Goal: Obtain resource: Obtain resource

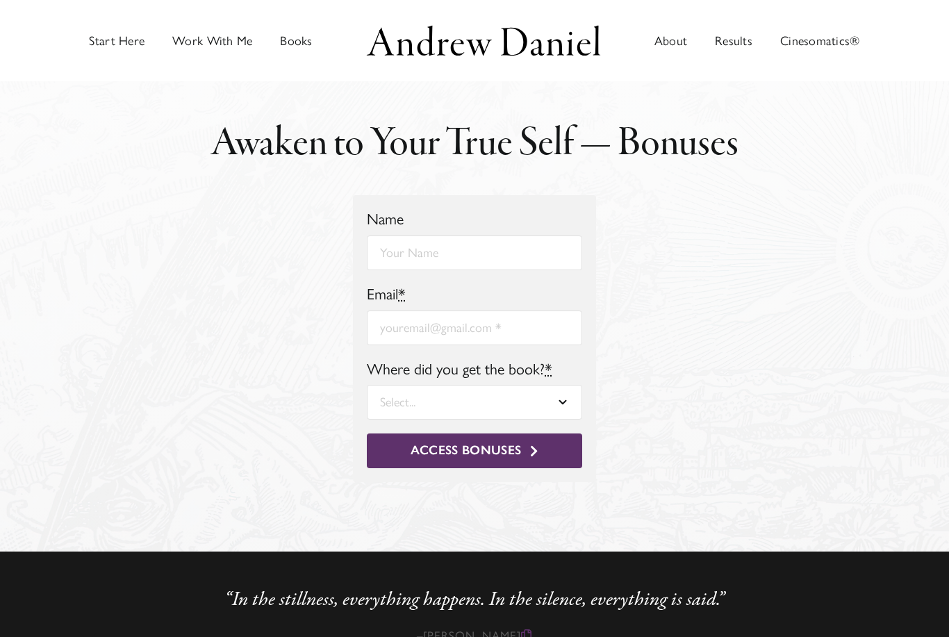
scroll to position [107, 0]
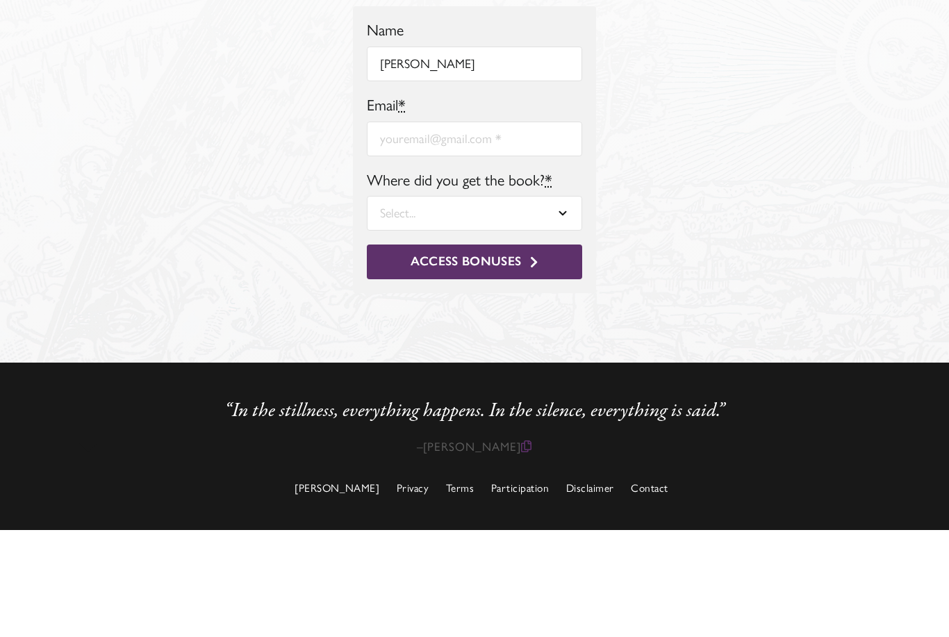
type input "Eloisa"
click at [469, 228] on input "Email *" at bounding box center [474, 245] width 215 height 35
type input "e"
type input "eloisa.ldn@gmail.com"
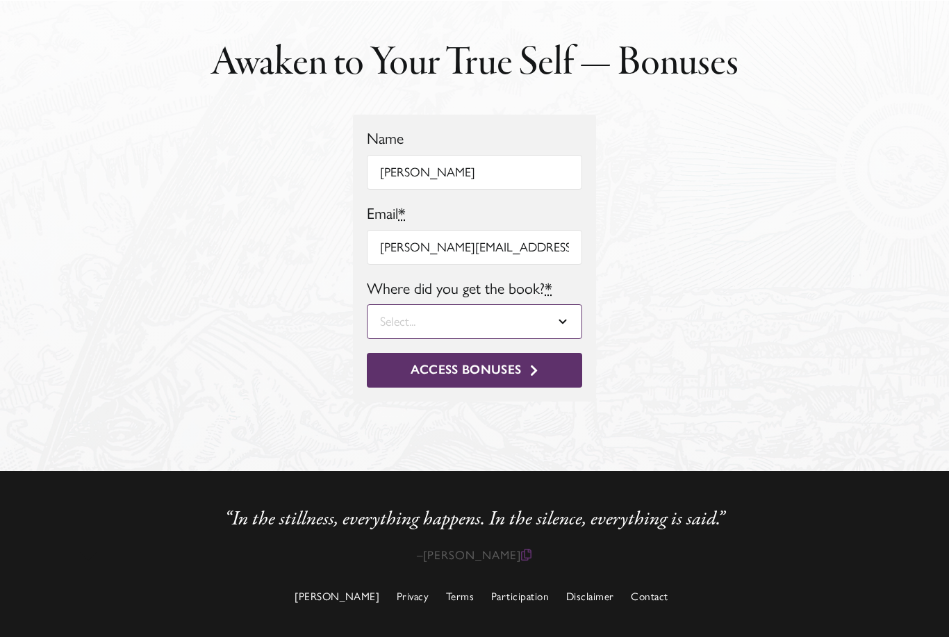
click at [548, 322] on select "Select... Amazon (Kindle) Amazon Audible (Audiobook) Amazon (Paperback) Apple G…" at bounding box center [474, 321] width 215 height 35
select select "Amazon Kindle"
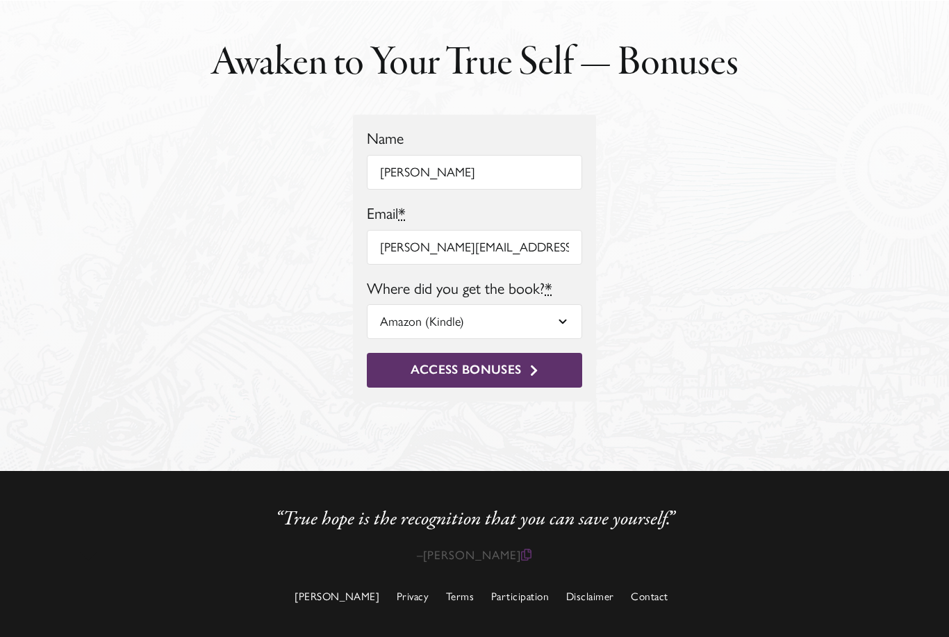
click at [504, 378] on button "Access Bonuses" at bounding box center [474, 370] width 215 height 35
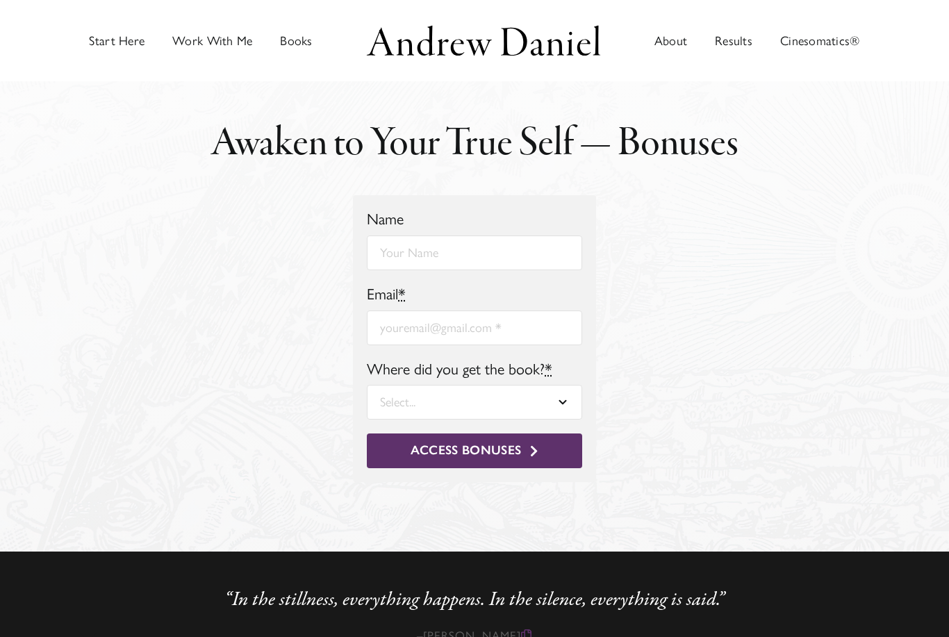
scroll to position [81, 0]
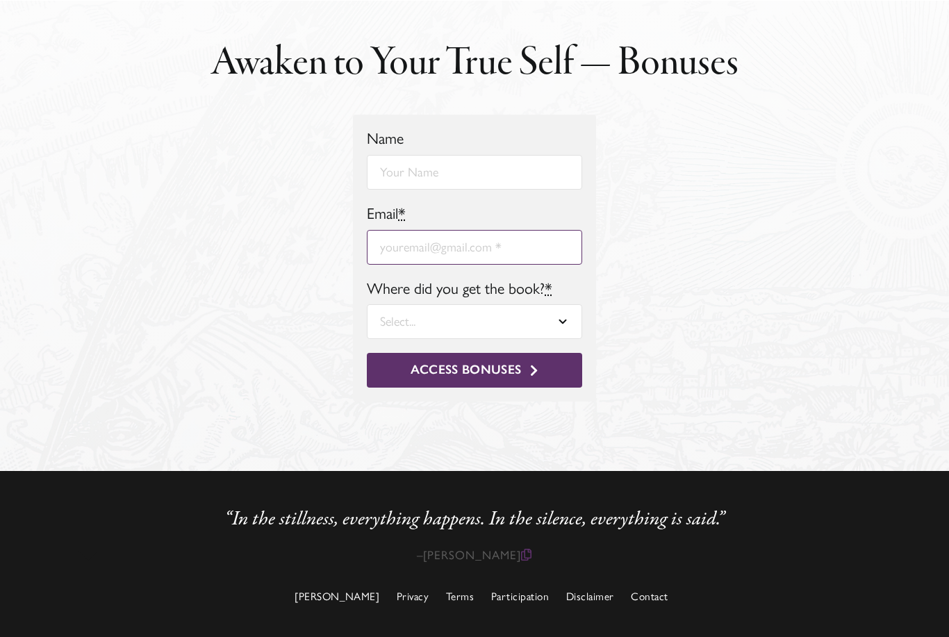
click at [509, 260] on input "Email *" at bounding box center [474, 247] width 215 height 35
type input "e"
type input "[PERSON_NAME][EMAIL_ADDRESS][DOMAIN_NAME]"
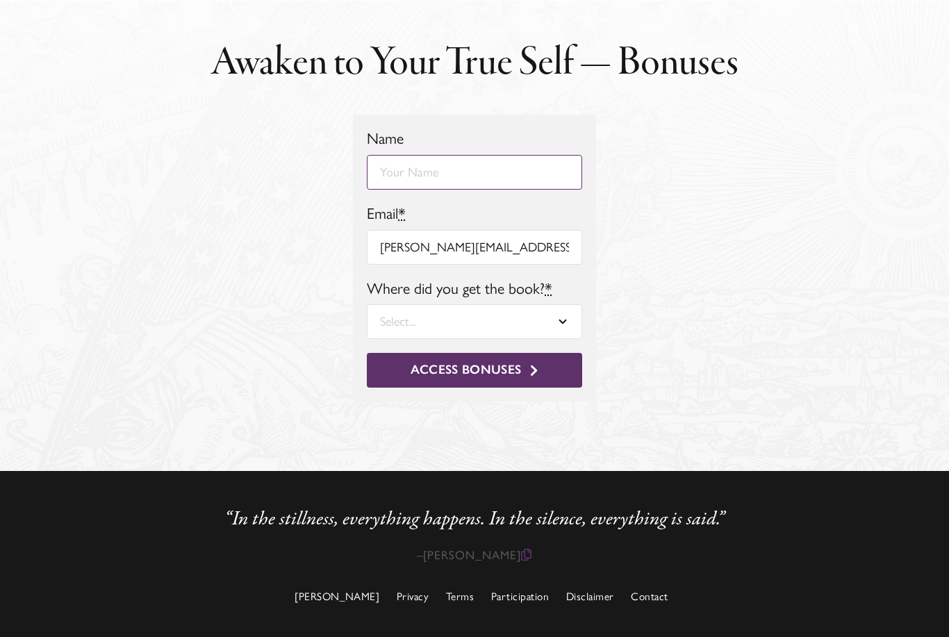
click at [523, 170] on input "Name" at bounding box center [474, 172] width 215 height 35
click at [540, 165] on input "[PERSON_NAME]" at bounding box center [474, 172] width 215 height 35
click at [555, 175] on input "[PERSON_NAME]" at bounding box center [474, 172] width 215 height 35
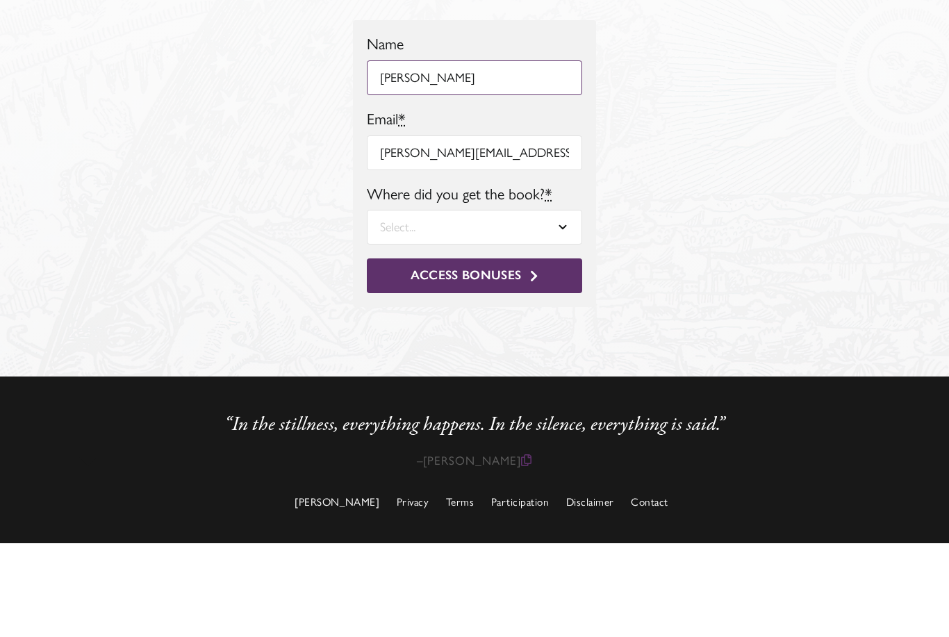
type input "[PERSON_NAME]"
click at [513, 304] on select "Select... Amazon (Kindle) Amazon Audible (Audiobook) Amazon (Paperback) Apple G…" at bounding box center [474, 321] width 215 height 35
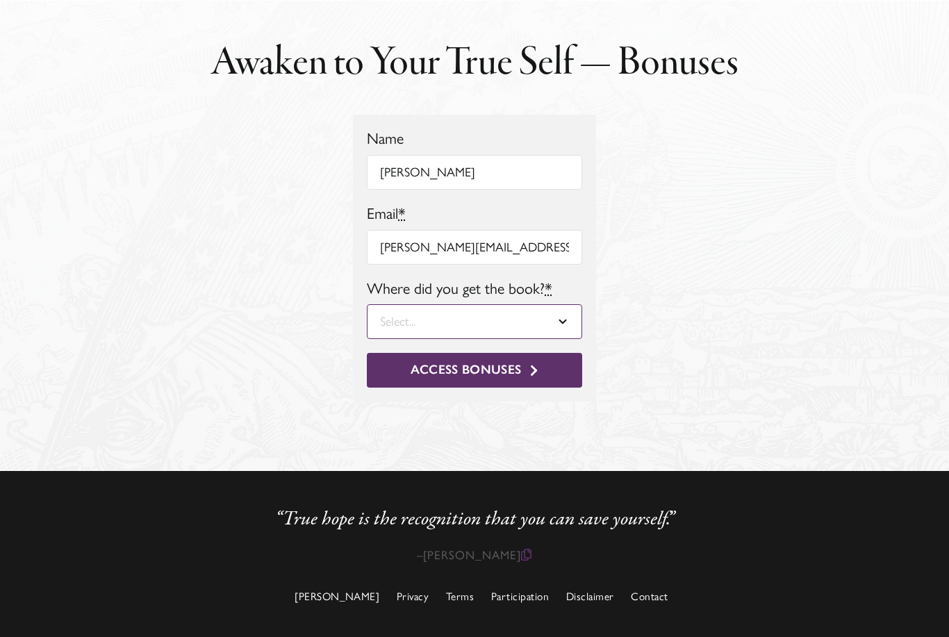
select select "Amazon Kindle"
click at [486, 372] on span "Access Bonuses" at bounding box center [465, 370] width 110 height 15
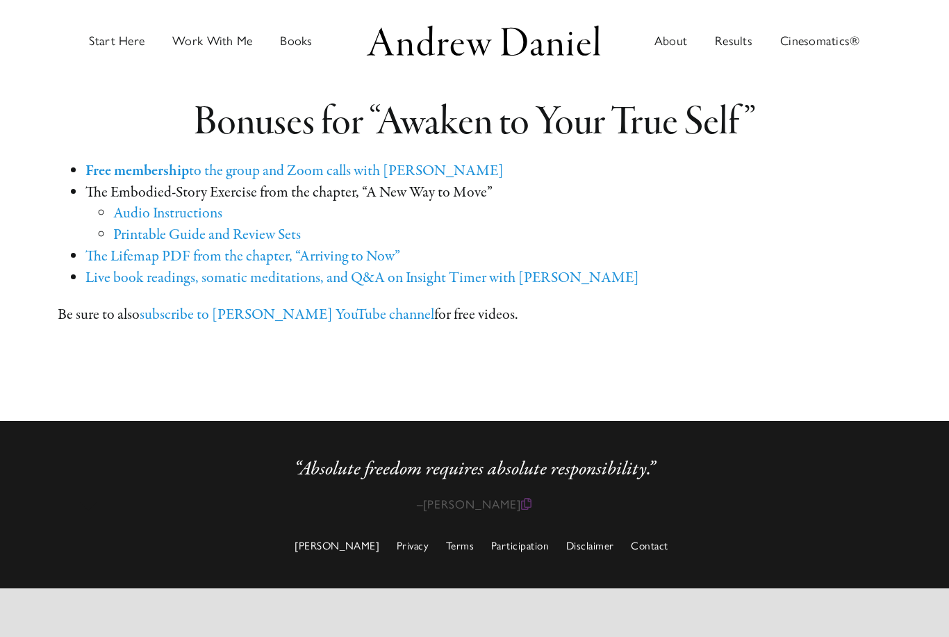
click at [352, 255] on link "The Lifemap PDF from the chap­ter, “Arriving to Now”" at bounding box center [242, 256] width 315 height 21
click at [270, 231] on link "Printable Guide and Review Sets" at bounding box center [207, 234] width 188 height 21
click at [283, 153] on div "Free mem­ber­ship to the group and Zoom calls with [PERSON_NAME] The Embodied-S…" at bounding box center [474, 235] width 833 height 181
click at [234, 161] on link "Free mem­ber­ship to the group and Zoom calls with Andrew" at bounding box center [294, 170] width 418 height 21
